Goal: Task Accomplishment & Management: Manage account settings

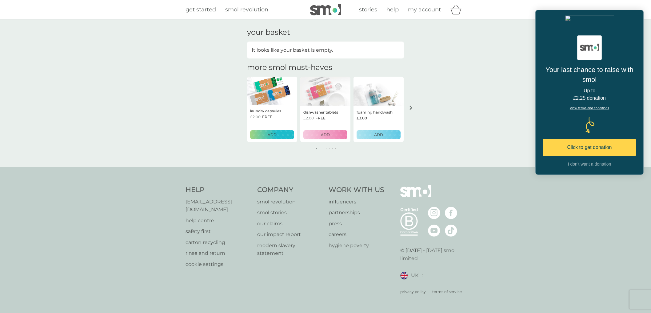
click at [582, 161] on div "I don't want a donation" at bounding box center [589, 164] width 43 height 6
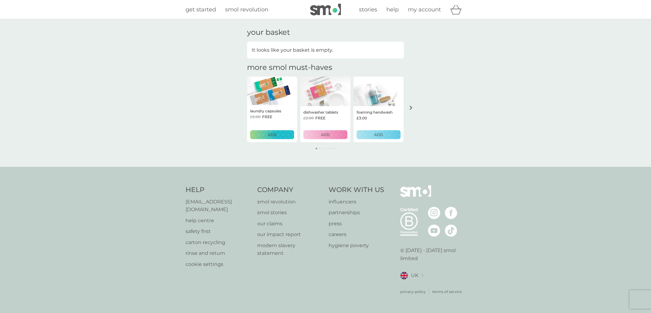
click at [422, 12] on span "my account" at bounding box center [424, 9] width 33 height 7
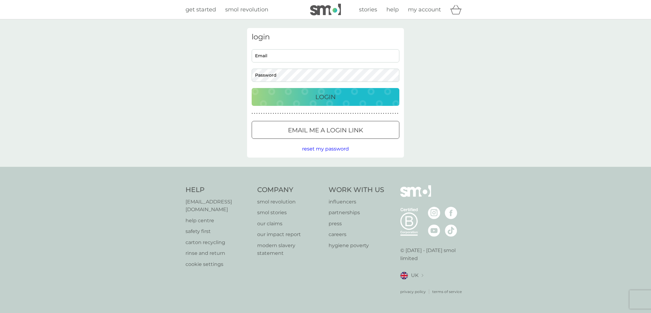
type input "[EMAIL_ADDRESS][DOMAIN_NAME]"
click at [320, 98] on p "Login" at bounding box center [325, 97] width 20 height 10
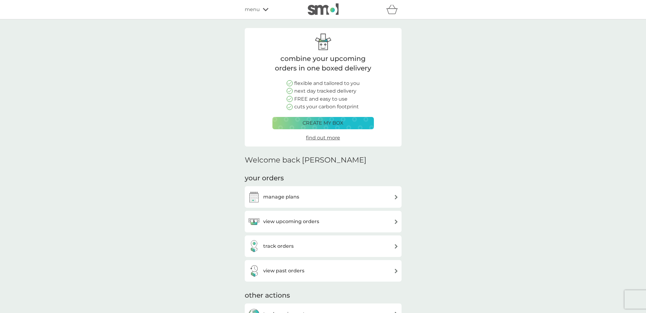
click at [349, 199] on div "manage plans" at bounding box center [323, 197] width 151 height 12
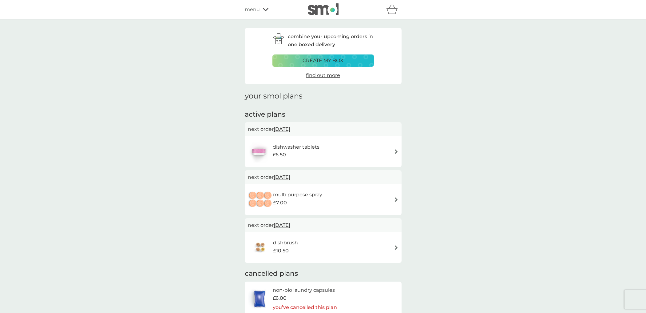
click at [394, 250] on div "dishbrush £10.50" at bounding box center [323, 247] width 151 height 22
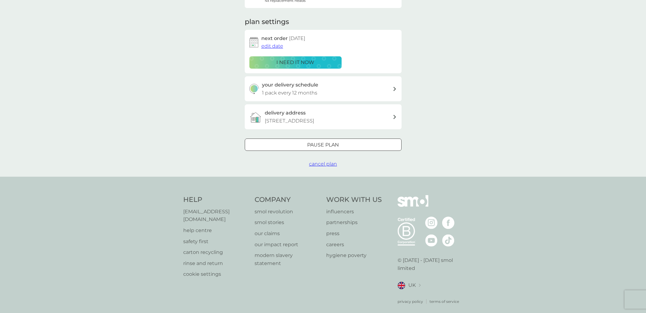
scroll to position [76, 0]
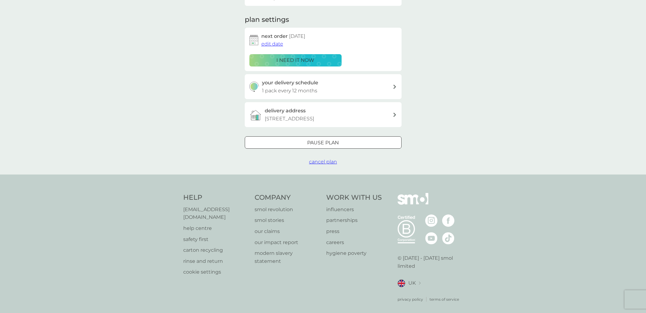
click at [213, 209] on p "[EMAIL_ADDRESS][DOMAIN_NAME]" at bounding box center [215, 213] width 65 height 16
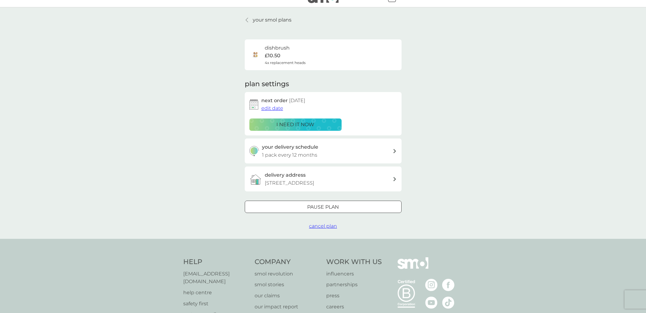
scroll to position [0, 0]
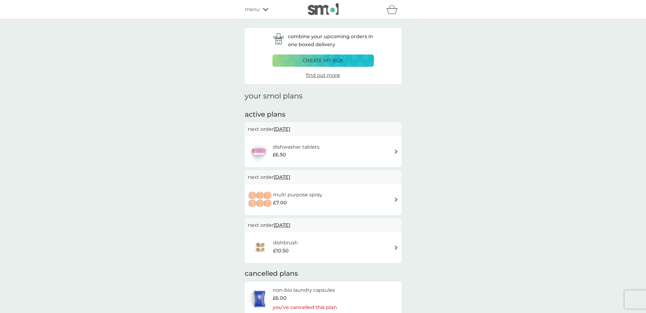
click at [261, 10] on div "menu" at bounding box center [271, 10] width 52 height 8
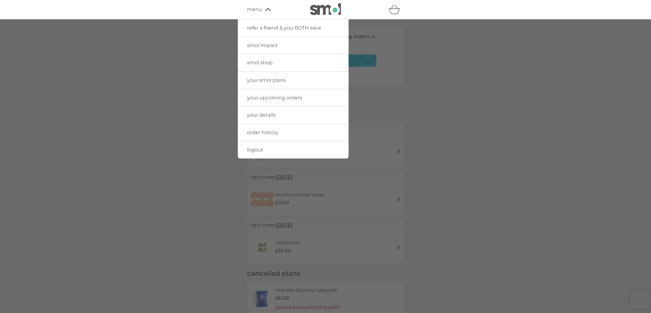
drag, startPoint x: 219, startPoint y: 137, endPoint x: 222, endPoint y: 142, distance: 6.4
click at [219, 139] on div at bounding box center [325, 175] width 651 height 313
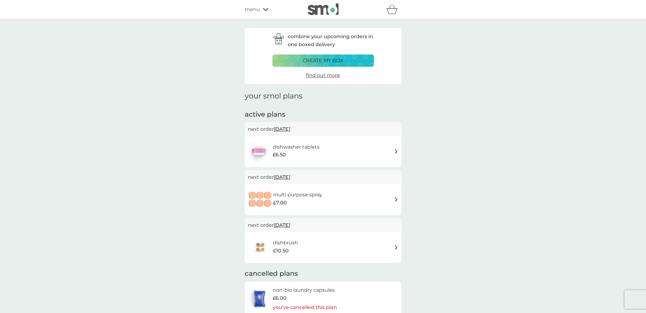
click at [323, 10] on img at bounding box center [323, 9] width 31 height 12
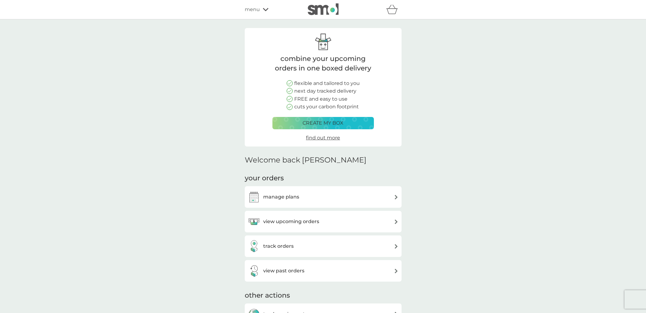
click at [361, 240] on div "track orders" at bounding box center [323, 246] width 151 height 12
click at [263, 11] on icon at bounding box center [266, 10] width 6 height 4
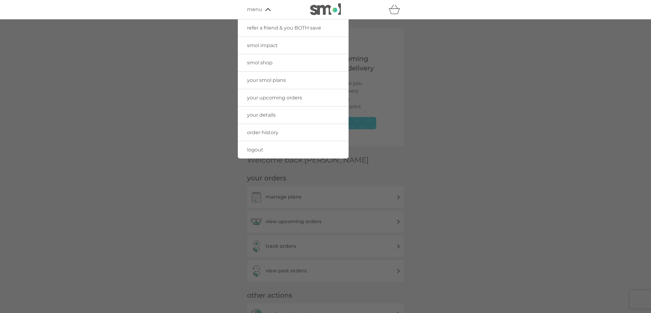
click at [265, 116] on span "your details" at bounding box center [261, 115] width 29 height 6
